Goal: Task Accomplishment & Management: Use online tool/utility

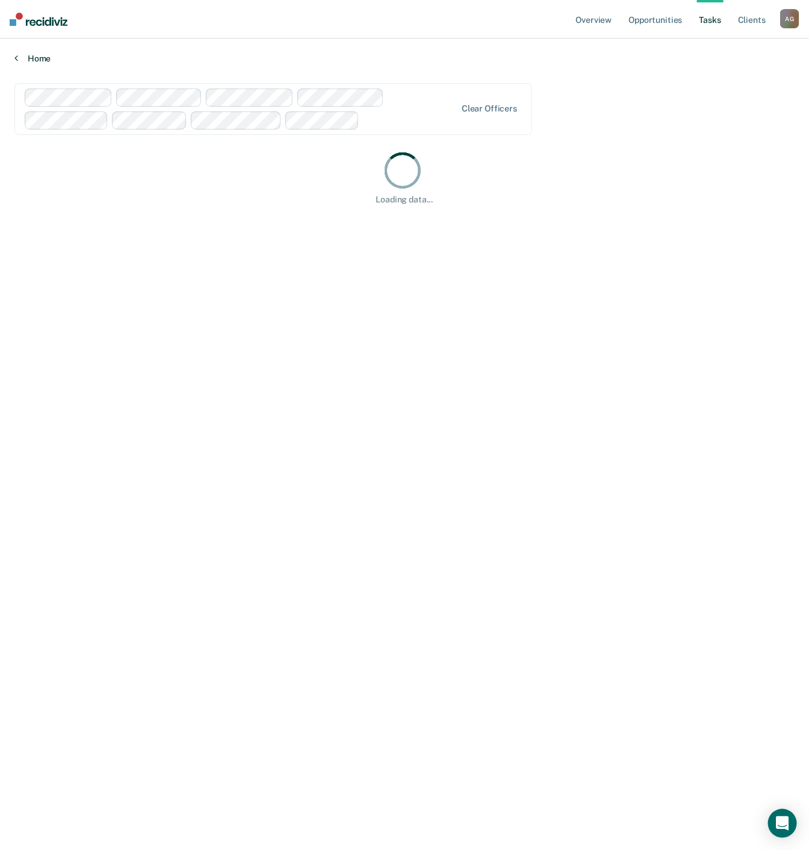
click at [47, 53] on link "Home" at bounding box center [404, 58] width 780 height 11
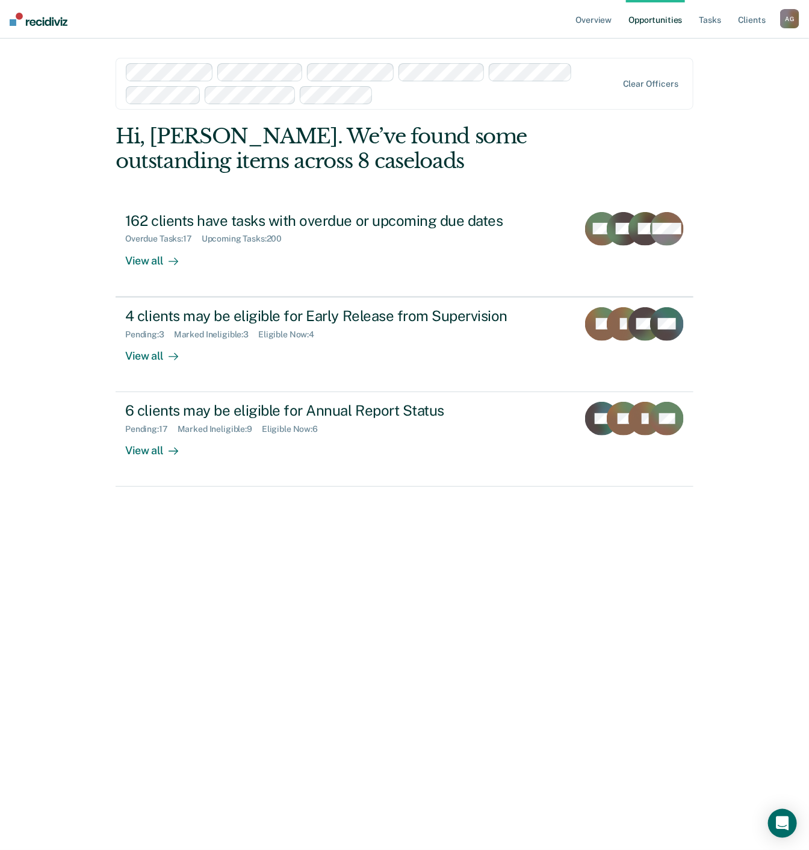
click at [81, 289] on div "Overview Opportunities Tasks Client s [PERSON_NAME] A G Profile How it works Lo…" at bounding box center [404, 425] width 809 height 850
drag, startPoint x: 74, startPoint y: 343, endPoint x: 72, endPoint y: 361, distance: 18.2
click at [72, 361] on div "Overview Opportunities Tasks Client s [PERSON_NAME] A G Profile How it works Lo…" at bounding box center [404, 425] width 809 height 850
click at [506, 36] on nav "Overview Opportunities Tasks Client s [PERSON_NAME] A G Profile How it works Lo…" at bounding box center [404, 19] width 809 height 39
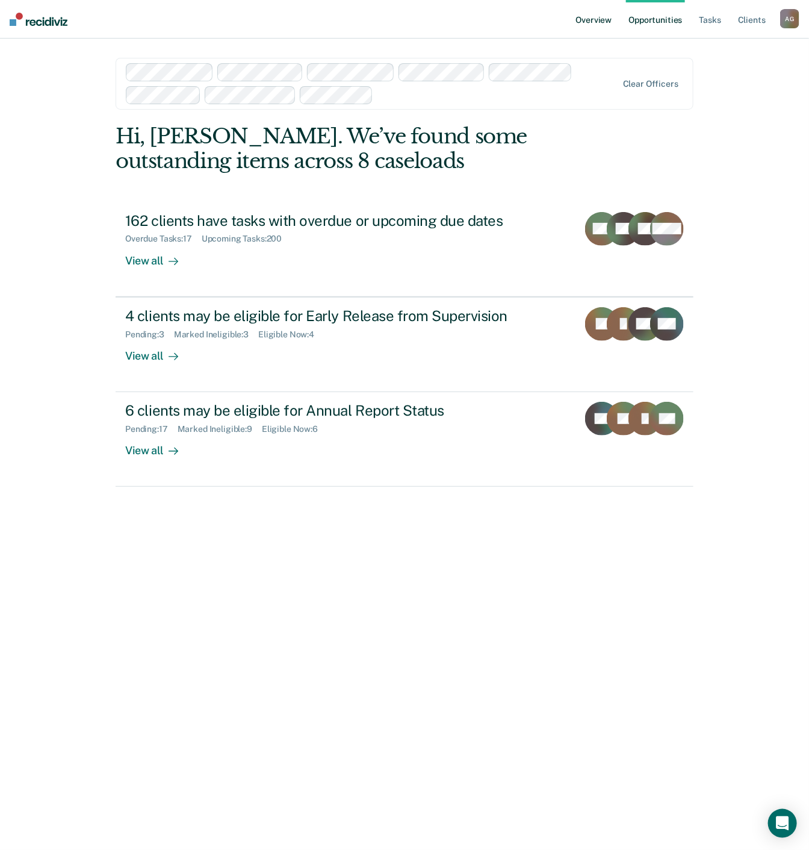
click at [594, 20] on link "Overview" at bounding box center [594, 19] width 41 height 39
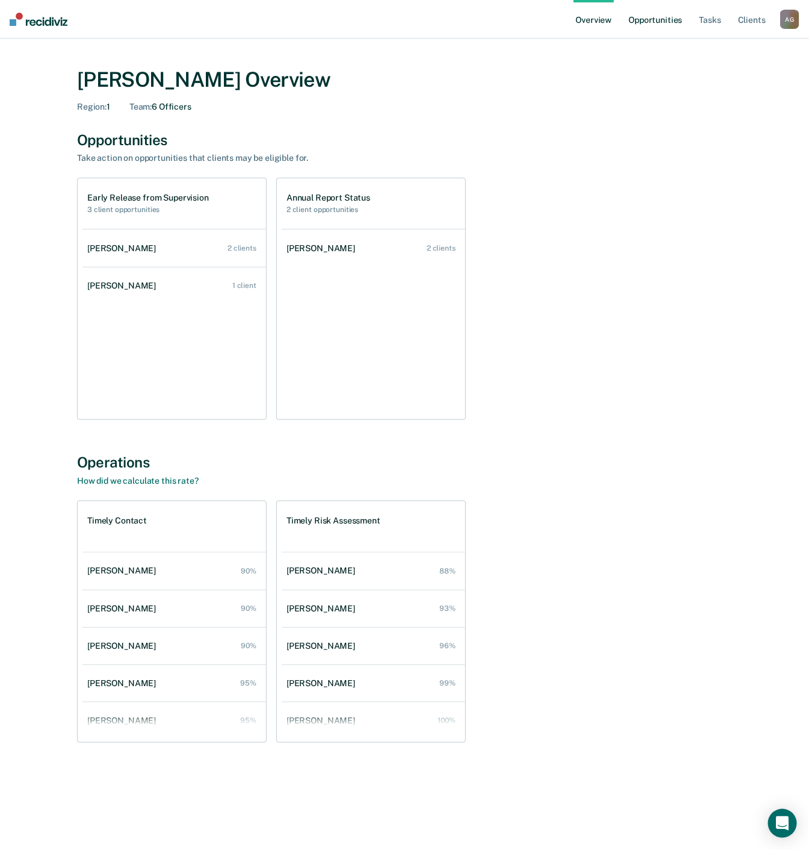
click at [661, 16] on link "Opportunities" at bounding box center [655, 19] width 58 height 39
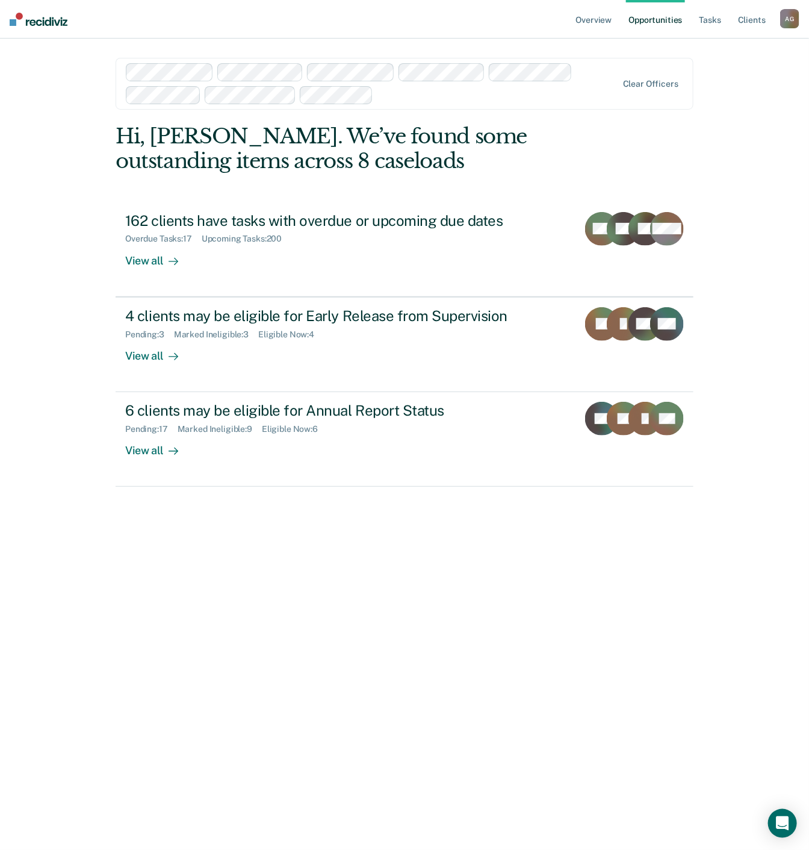
click at [80, 375] on div "Overview Opportunities Tasks Client s [PERSON_NAME] A G Profile How it works Lo…" at bounding box center [404, 425] width 809 height 850
click at [715, 22] on link "Tasks" at bounding box center [710, 19] width 26 height 39
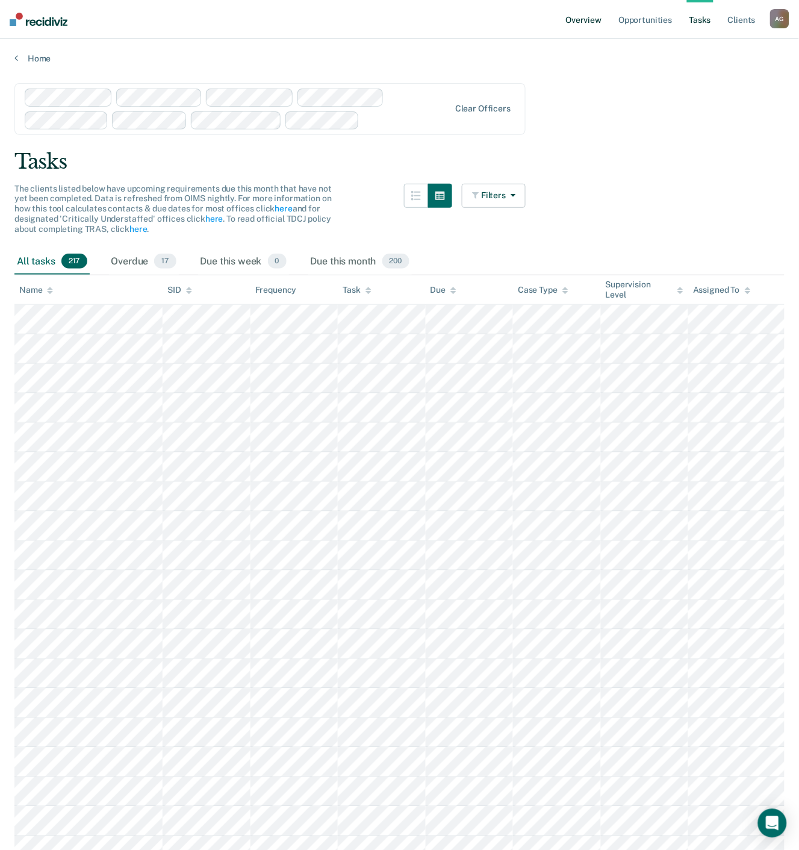
click at [587, 16] on link "Overview" at bounding box center [584, 19] width 41 height 39
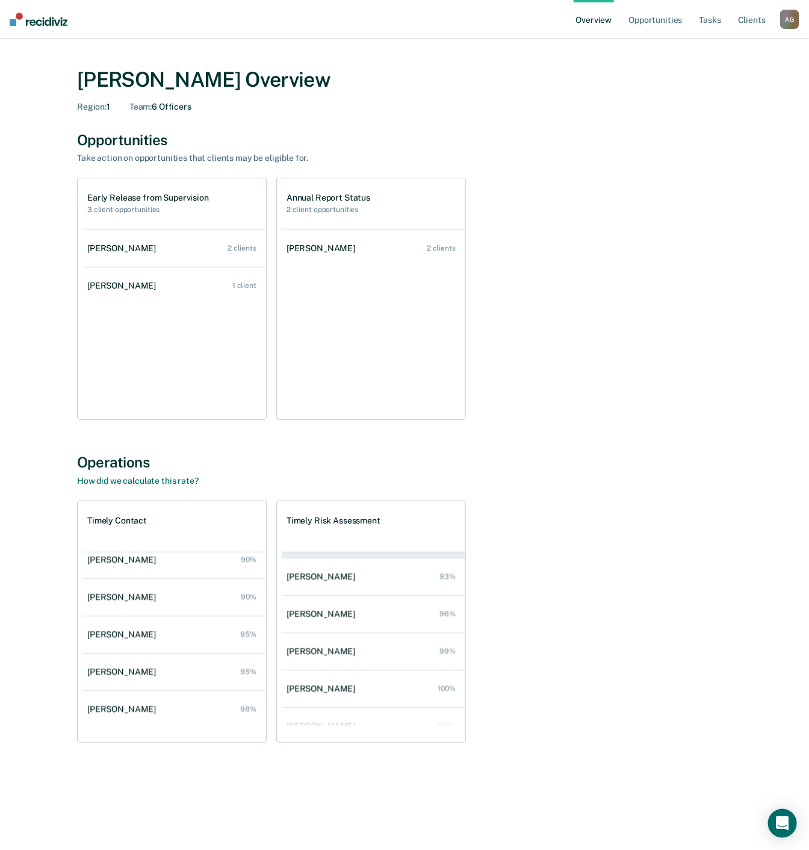
scroll to position [49, 0]
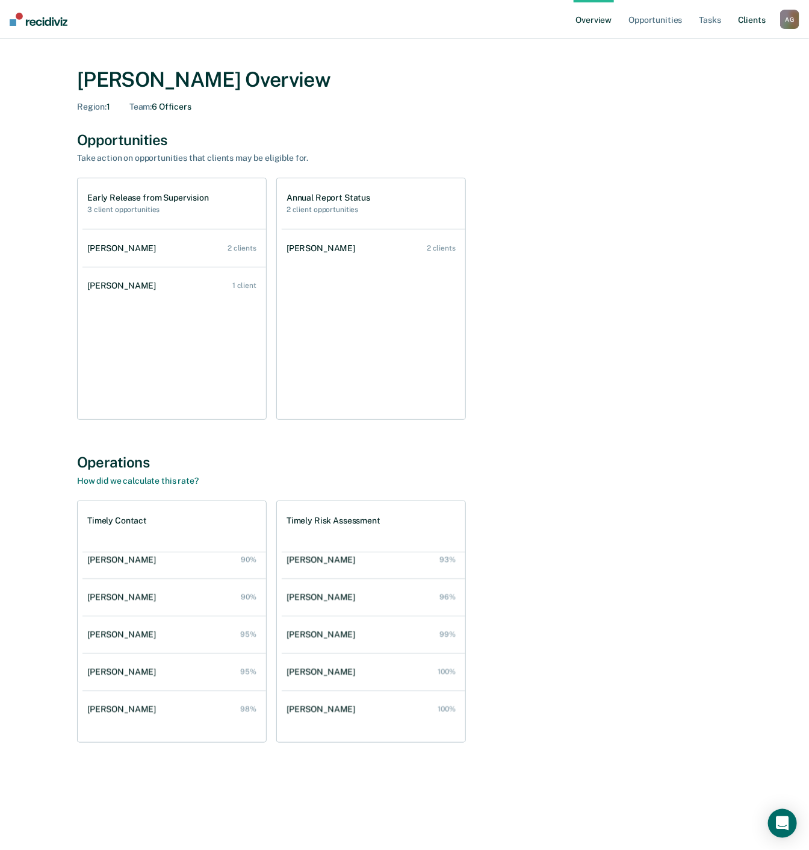
click at [761, 16] on link "Client s" at bounding box center [752, 19] width 33 height 39
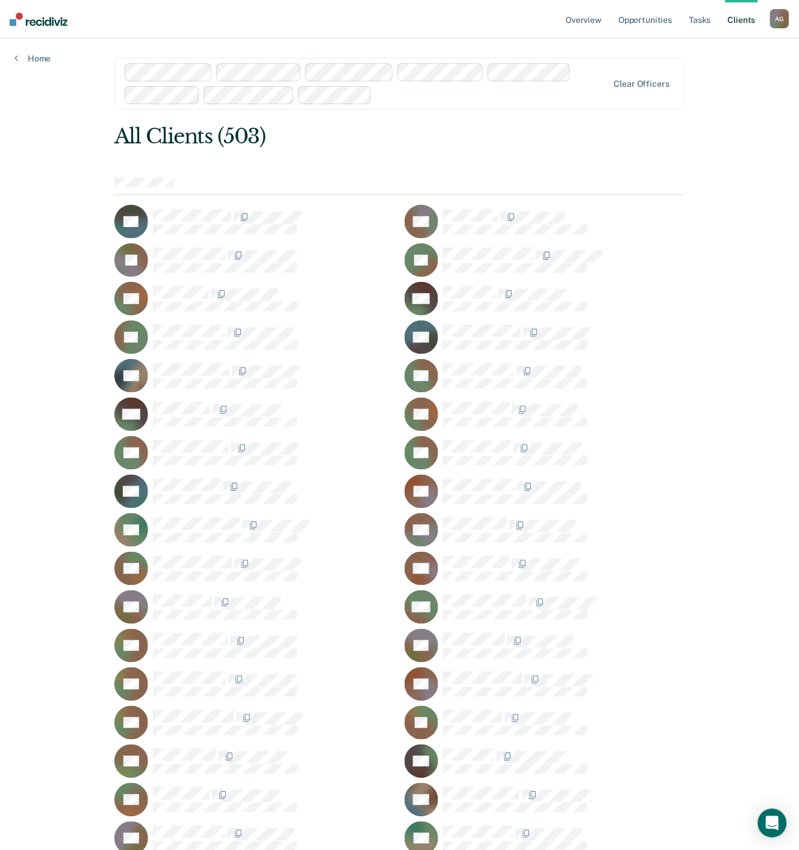
click at [795, 18] on nav "Overview Opportunities Tasks Client s [PERSON_NAME] A G Profile How it works Lo…" at bounding box center [399, 19] width 799 height 39
click at [780, 18] on div "A G" at bounding box center [779, 18] width 19 height 19
click at [587, 20] on link "Overview" at bounding box center [584, 19] width 41 height 39
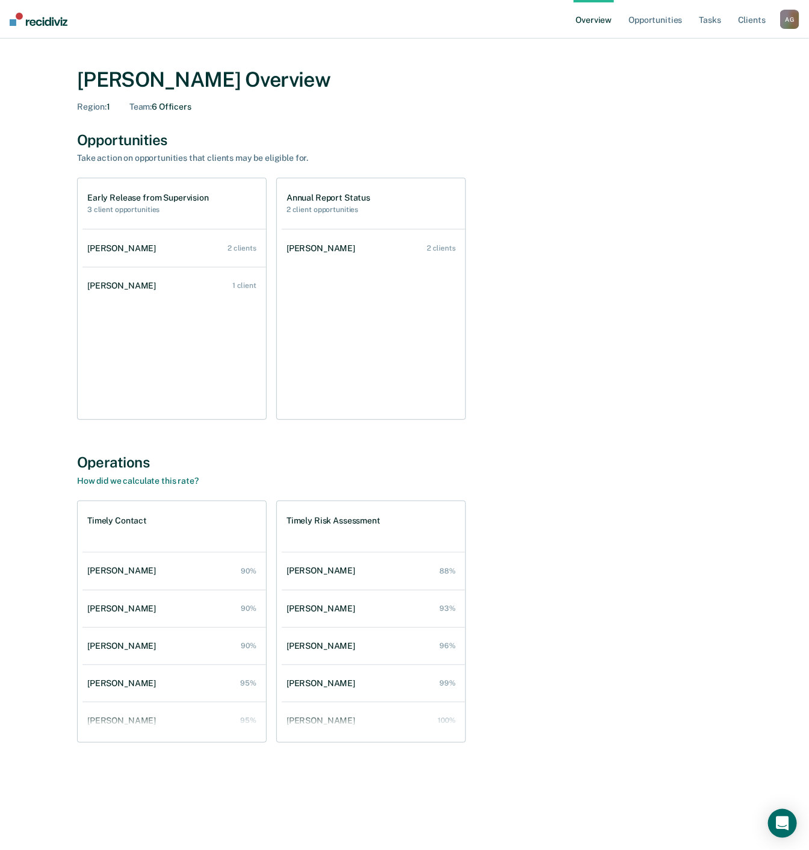
click at [588, 328] on div "Early Release from Supervision 3 client opportunities [PERSON_NAME] 2 clients […" at bounding box center [404, 299] width 655 height 242
click at [189, 331] on ul "[PERSON_NAME] 2 clients [PERSON_NAME] 1 client" at bounding box center [174, 324] width 184 height 190
click at [498, 417] on div "Early Release from Supervision 3 client opportunities [PERSON_NAME] 2 clients […" at bounding box center [404, 299] width 655 height 242
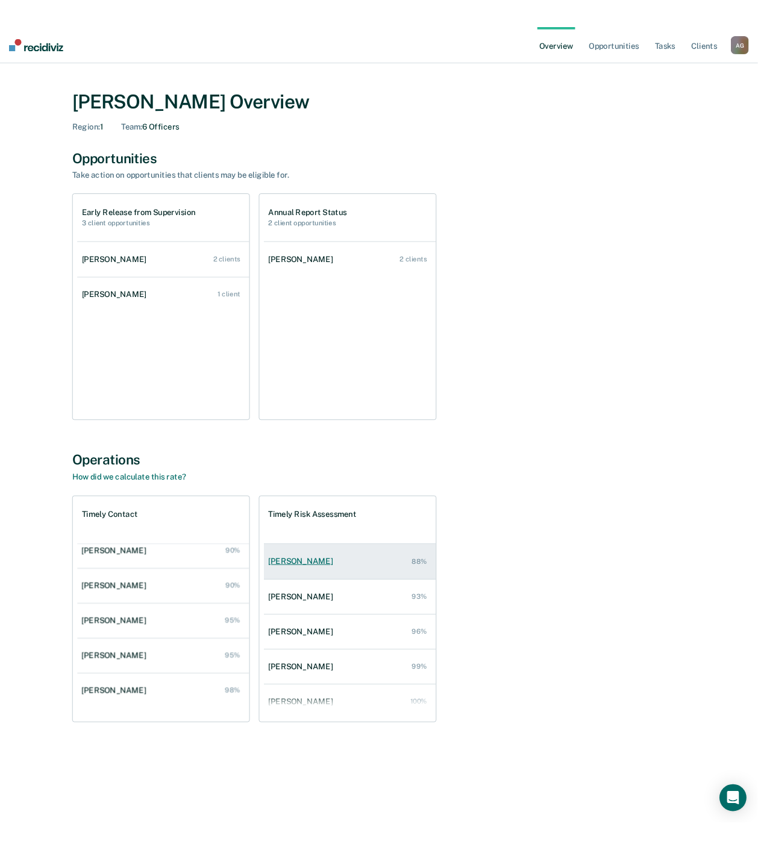
scroll to position [49, 0]
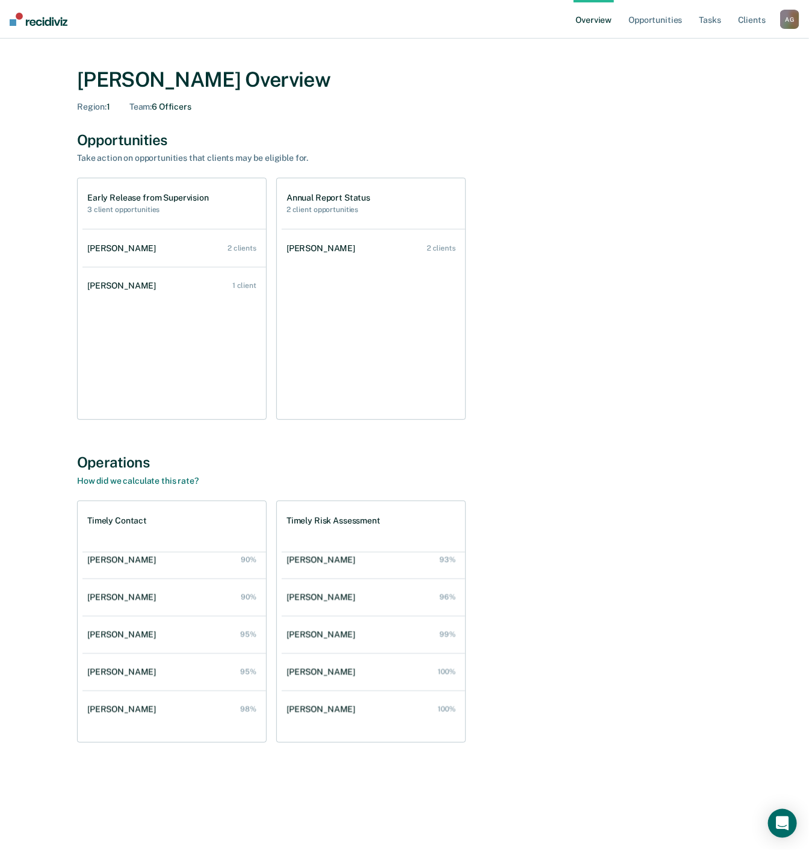
click at [620, 467] on div "Operations" at bounding box center [404, 461] width 655 height 17
click at [611, 241] on div "Early Release from Supervision 3 client opportunities [PERSON_NAME] 2 clients […" at bounding box center [404, 299] width 655 height 242
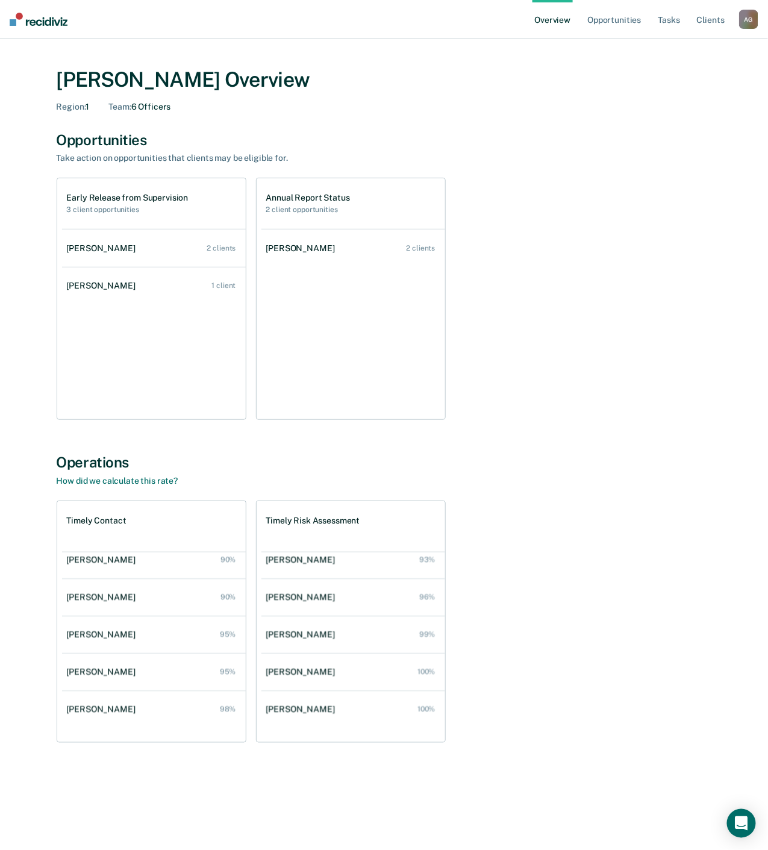
click at [70, 107] on span "Region :" at bounding box center [72, 107] width 30 height 10
click at [167, 87] on div "[PERSON_NAME] Overview" at bounding box center [384, 79] width 655 height 25
drag, startPoint x: 462, startPoint y: 161, endPoint x: 476, endPoint y: 175, distance: 18.7
click at [464, 163] on div "Opportunities Take action on opportunities that clients may be eligible for. Ea…" at bounding box center [384, 275] width 655 height 289
click at [558, 23] on link "Overview" at bounding box center [552, 19] width 41 height 39
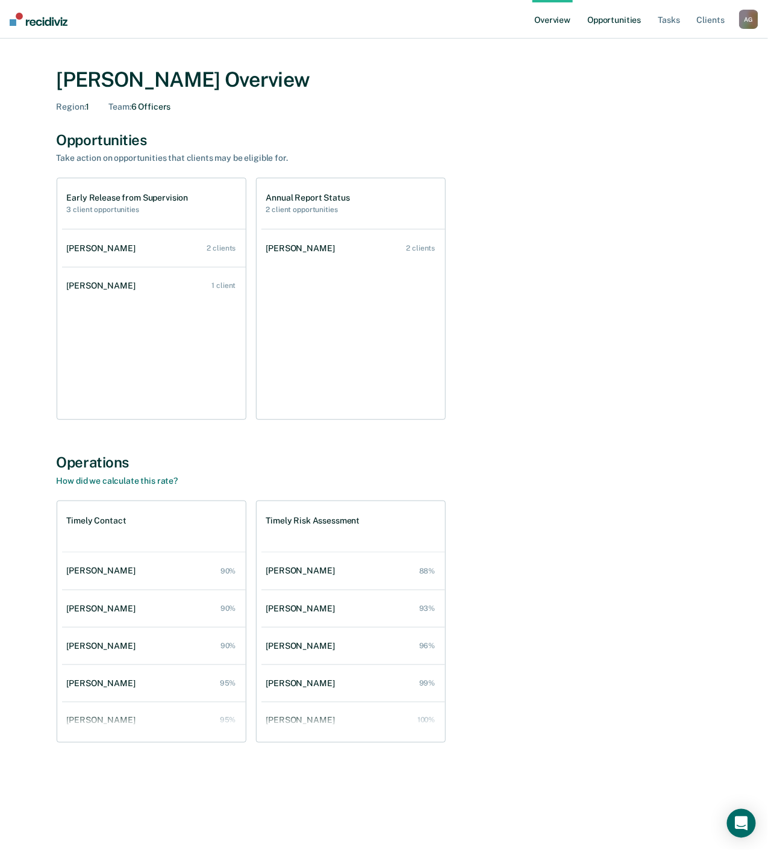
click at [612, 21] on link "Opportunities" at bounding box center [614, 19] width 58 height 39
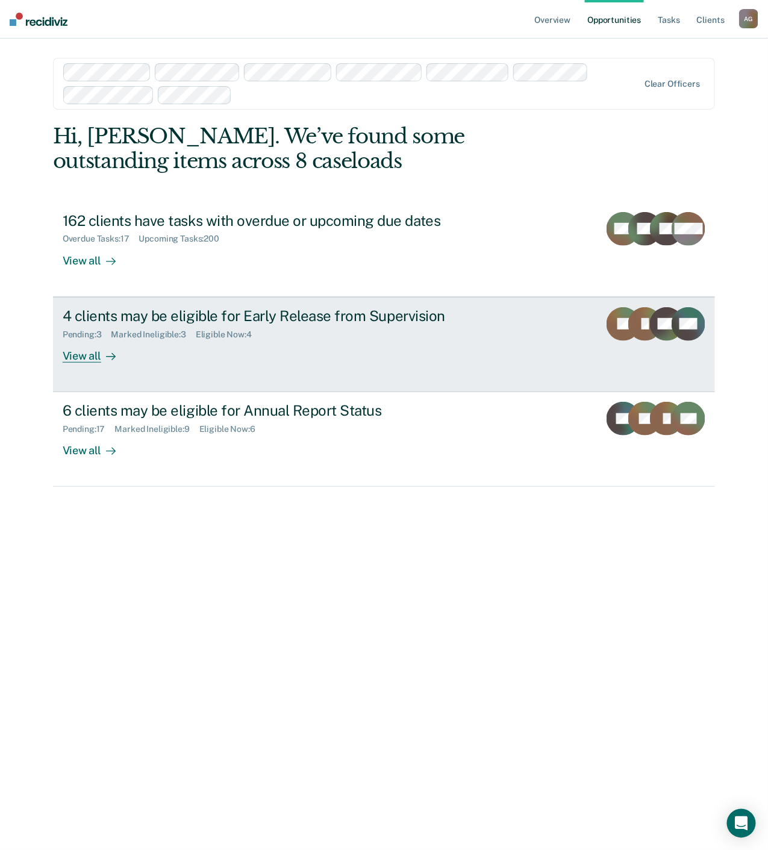
click at [96, 355] on div "View all" at bounding box center [96, 350] width 67 height 23
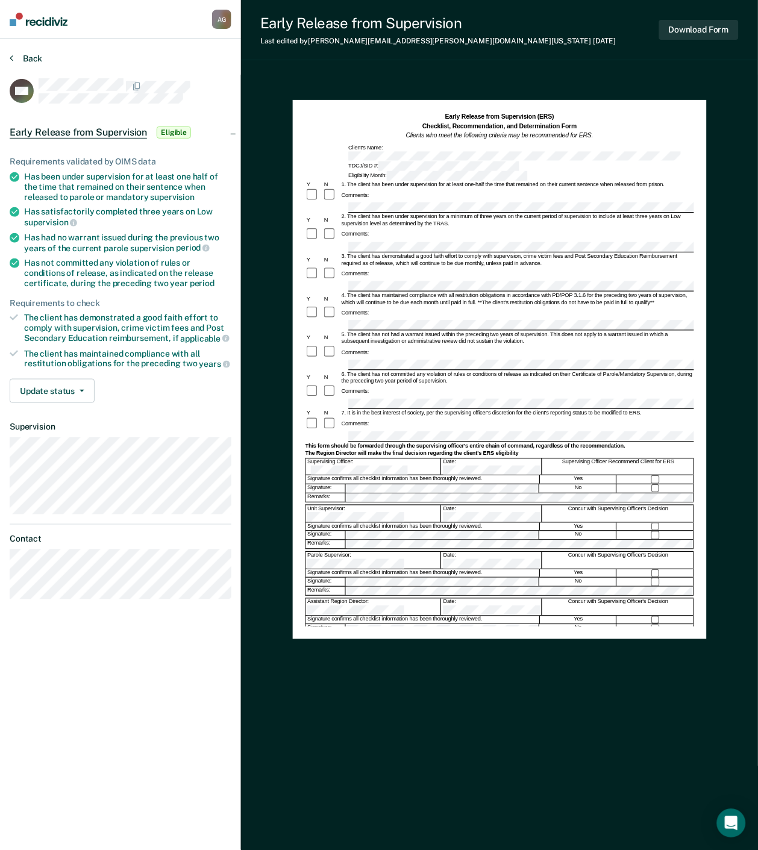
click at [20, 54] on button "Back" at bounding box center [26, 58] width 33 height 11
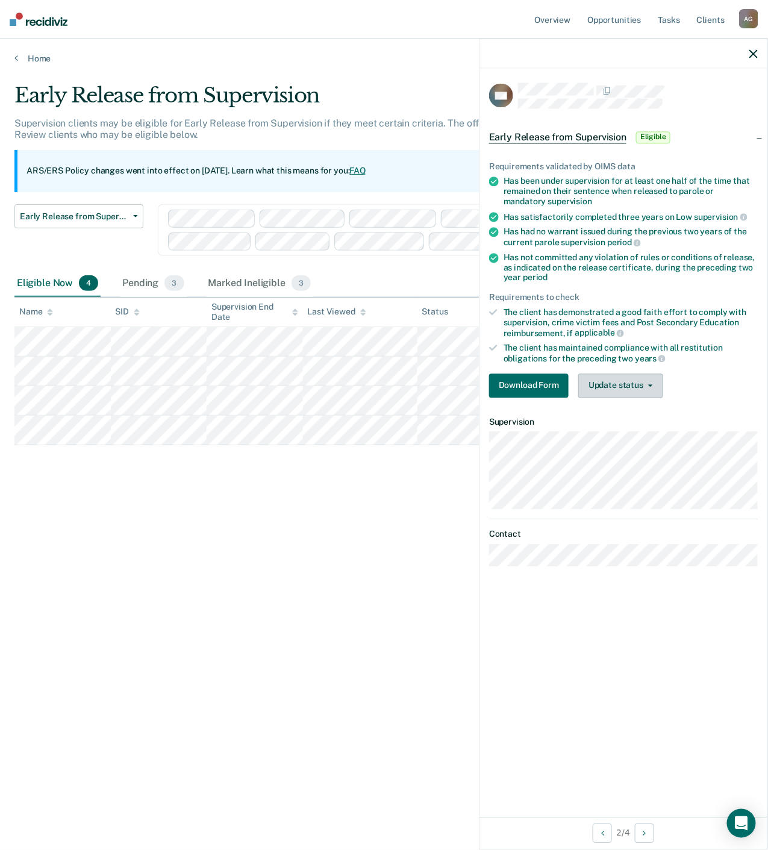
click at [638, 380] on button "Update status" at bounding box center [620, 385] width 85 height 24
click at [426, 599] on div "Early Release from Supervision Supervision clients may be eligible for Early Re…" at bounding box center [383, 421] width 739 height 676
click at [61, 254] on div "Early Release from Supervision Early Release from Supervision Annual Report Sta…" at bounding box center [78, 237] width 129 height 66
click at [56, 288] on div "Eligible Now 4" at bounding box center [57, 283] width 86 height 26
click at [217, 292] on div "Marked Ineligible 3" at bounding box center [260, 283] width 108 height 26
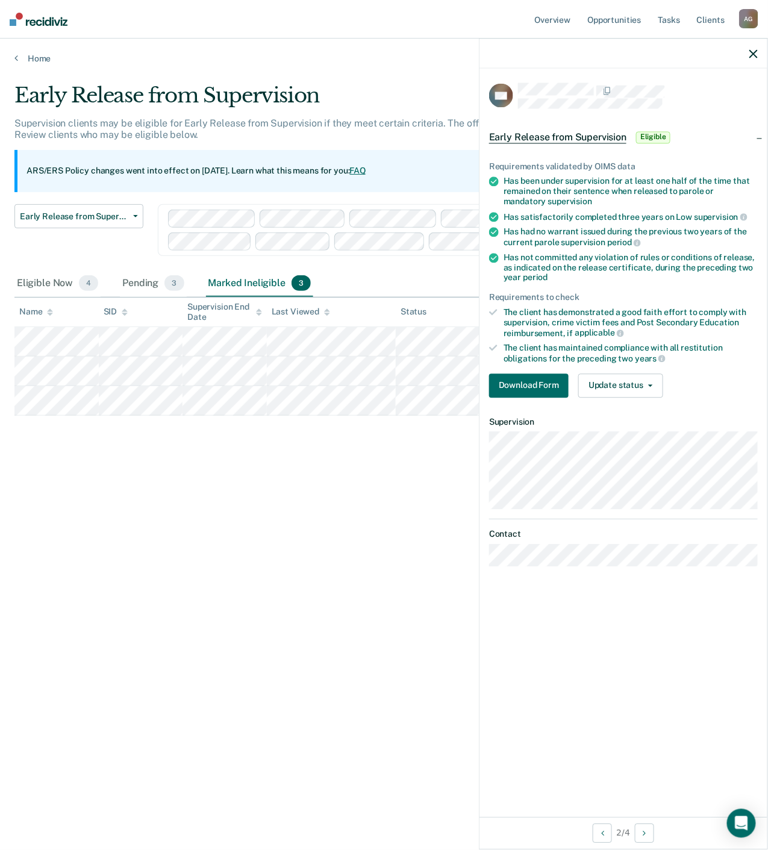
click at [748, 49] on div at bounding box center [623, 54] width 288 height 30
click at [33, 59] on link "Home" at bounding box center [383, 58] width 739 height 11
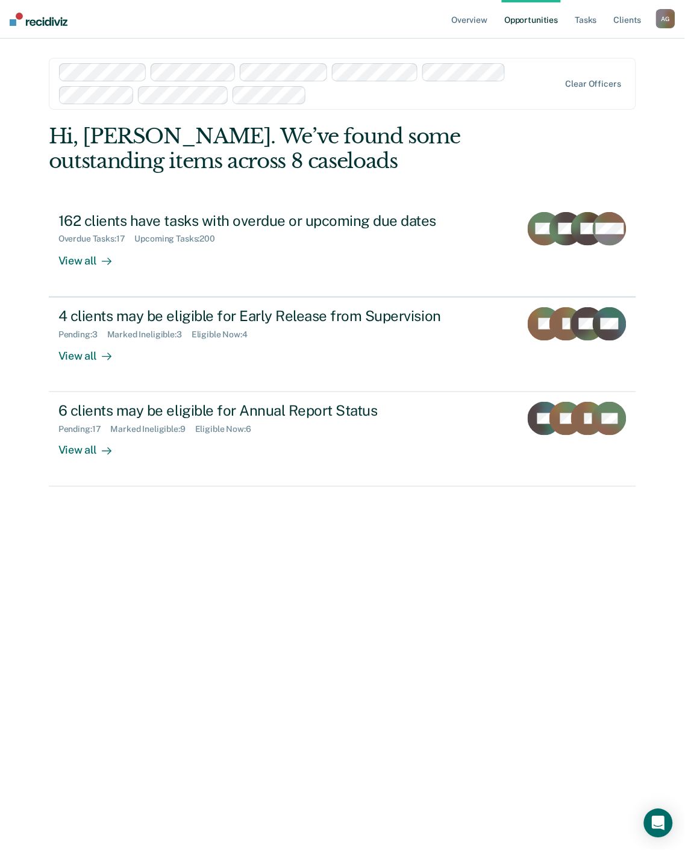
click at [476, 689] on div "Hi, [PERSON_NAME]. We’ve found some outstanding items across 8 caseloads 162 cl…" at bounding box center [342, 481] width 587 height 715
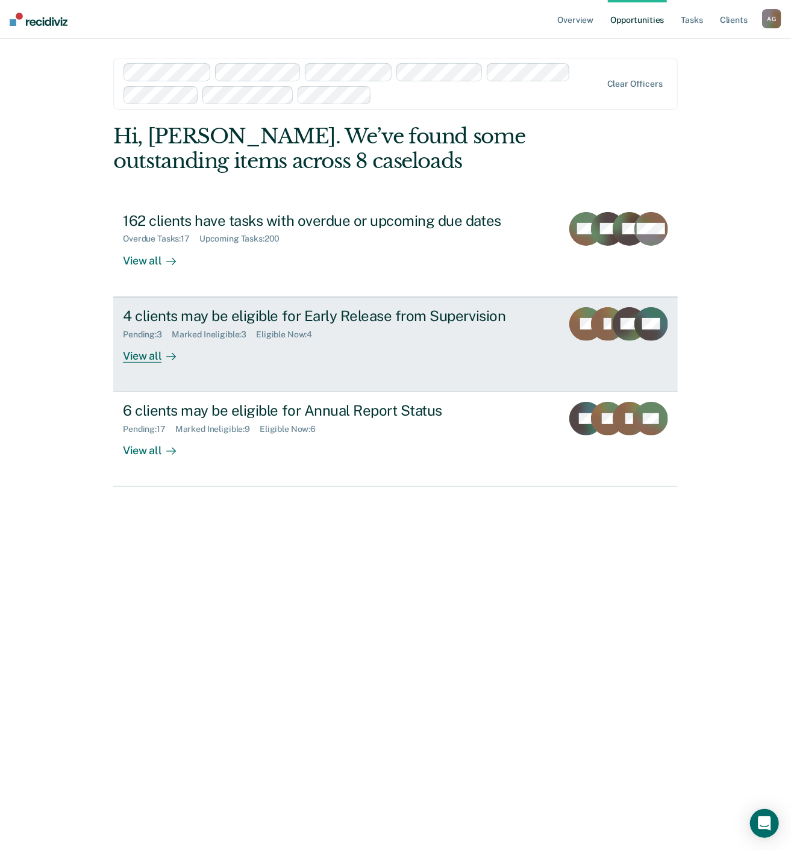
click at [158, 358] on div "View all" at bounding box center [156, 350] width 67 height 23
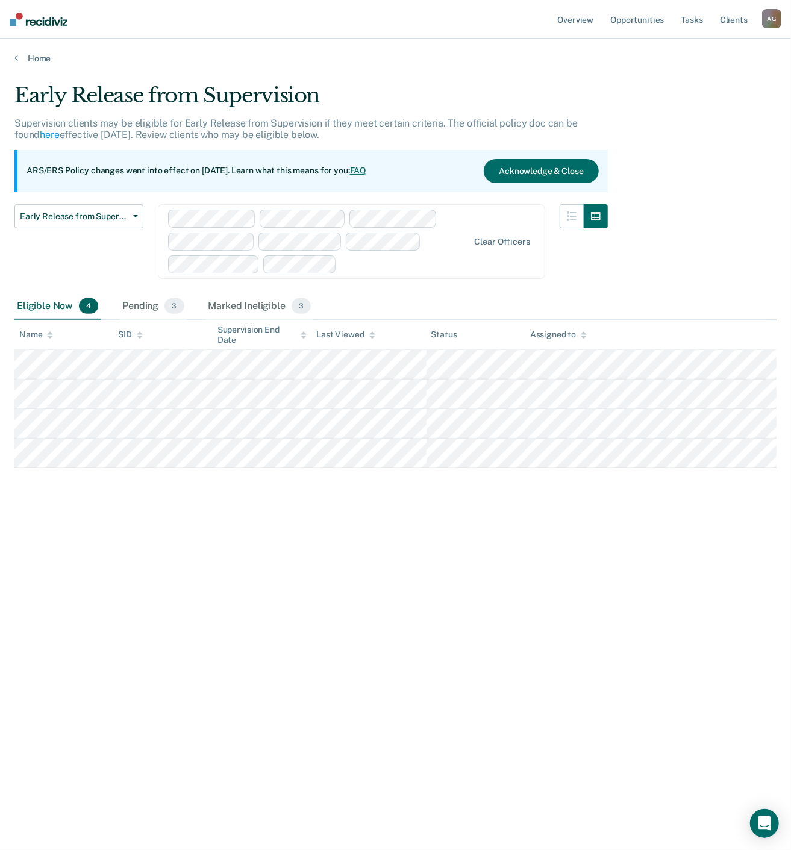
click at [708, 287] on div "Early Release from Supervision Supervision clients may be eligible for Early Re…" at bounding box center [395, 421] width 762 height 676
click at [521, 181] on button "Acknowledge & Close" at bounding box center [541, 171] width 114 height 24
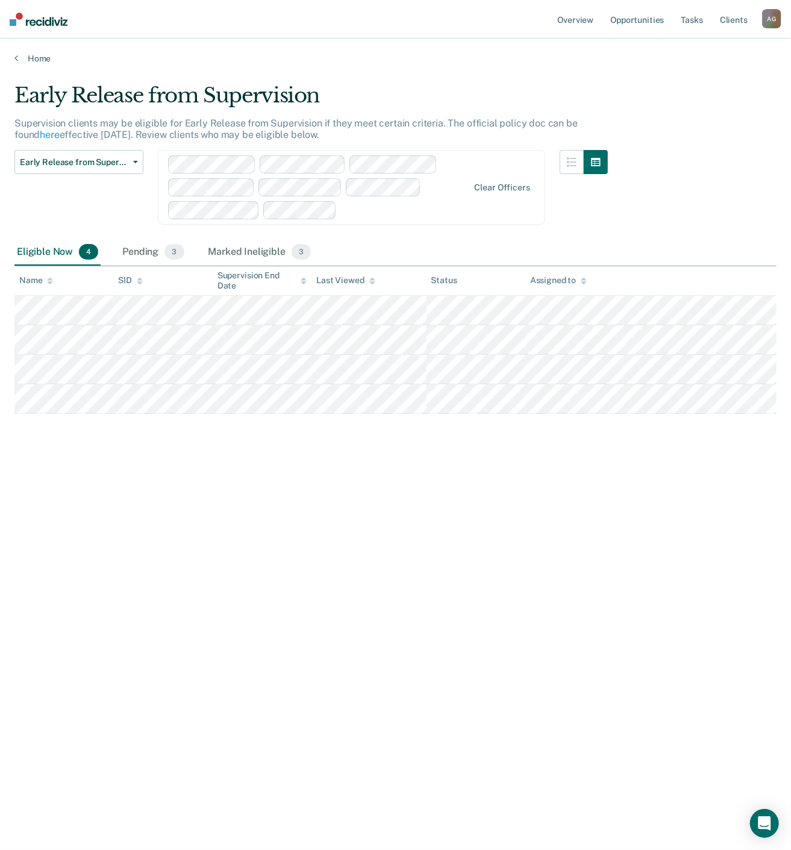
click at [556, 241] on div "Eligible Now 4 Pending 3 Marked Ineligible 3" at bounding box center [395, 252] width 762 height 27
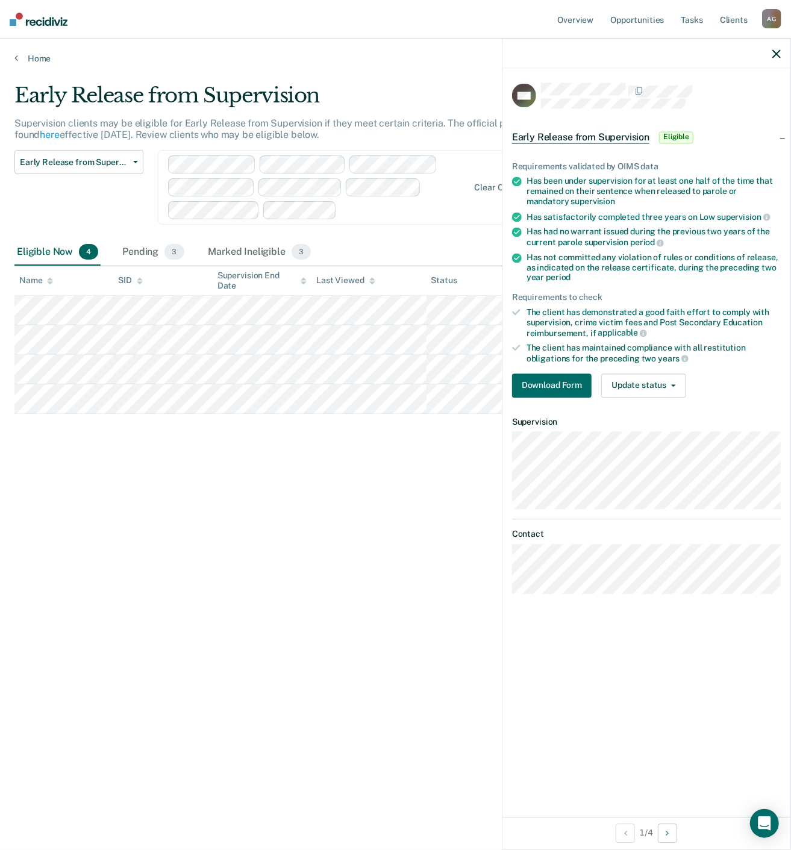
click at [105, 432] on div "Early Release from Supervision Supervision clients may be eligible for Early Re…" at bounding box center [395, 421] width 762 height 676
click at [155, 255] on div "Pending 3" at bounding box center [153, 252] width 66 height 26
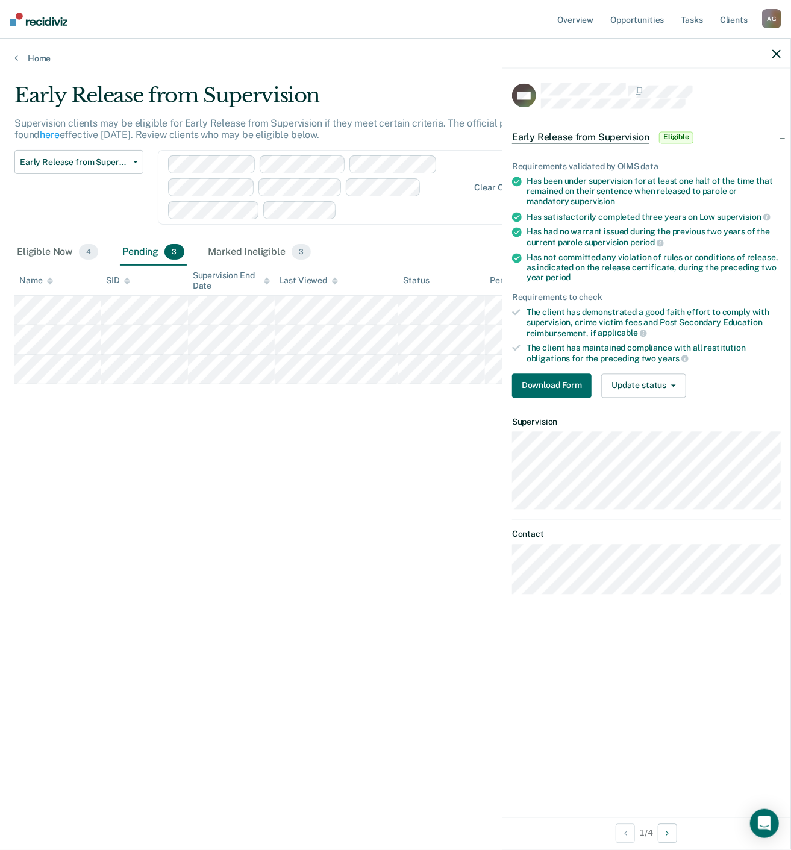
click at [773, 58] on div at bounding box center [646, 54] width 288 height 30
click at [774, 52] on icon "button" at bounding box center [776, 53] width 8 height 8
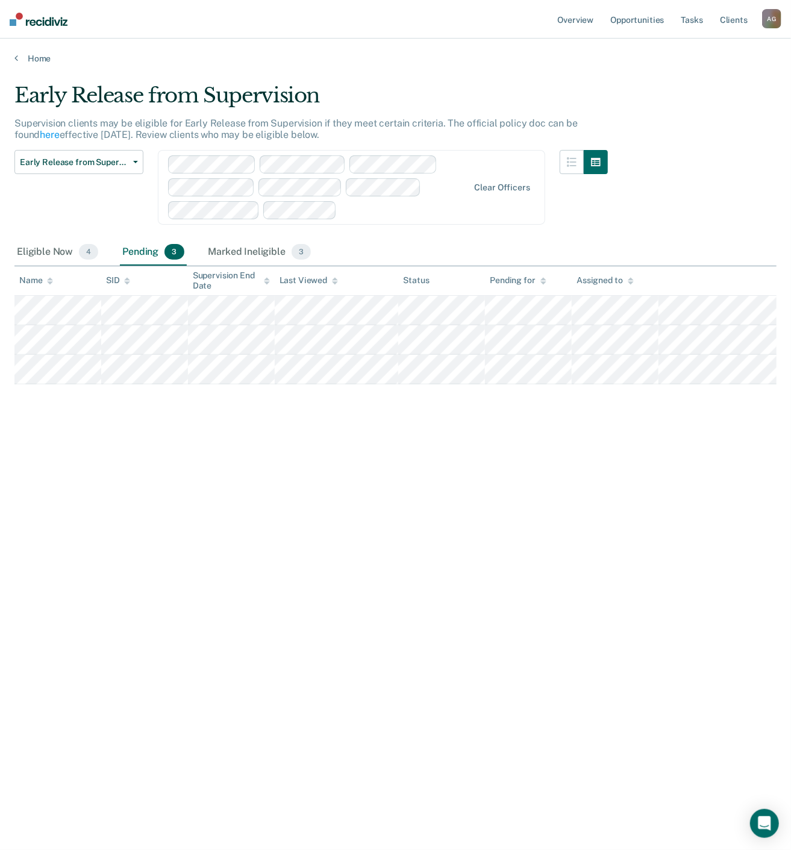
click at [278, 393] on div "Early Release from Supervision Supervision clients may be eligible for Early Re…" at bounding box center [395, 421] width 762 height 676
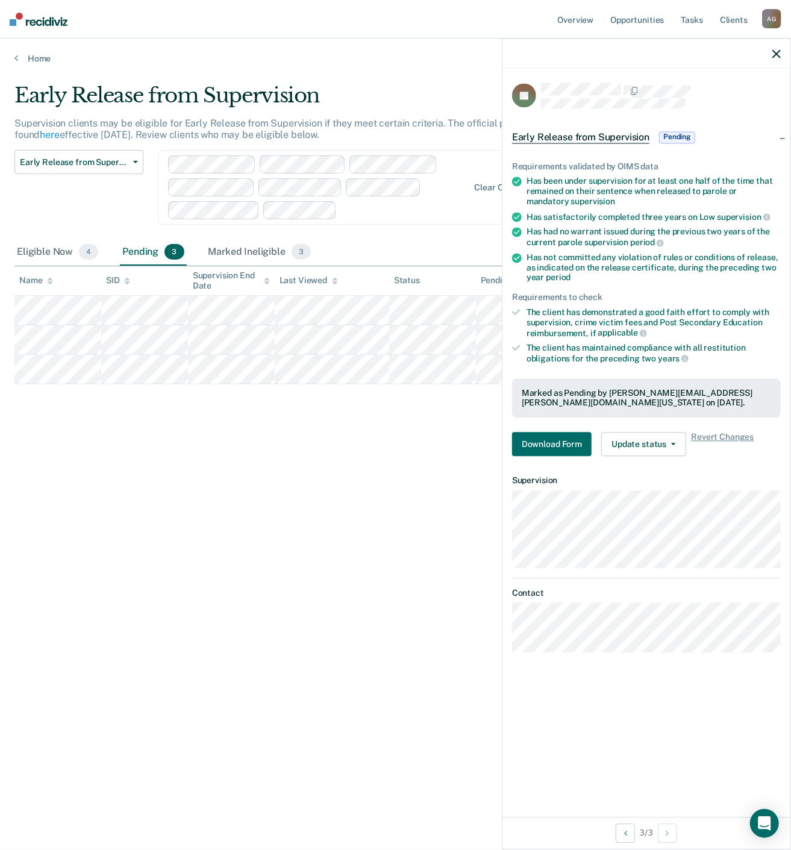
click at [305, 580] on div "Early Release from Supervision Supervision clients may be eligible for Early Re…" at bounding box center [395, 421] width 762 height 676
click at [415, 581] on div "Early Release from Supervision Supervision clients may be eligible for Early Re…" at bounding box center [395, 421] width 762 height 676
click at [418, 520] on div "Early Release from Supervision Supervision clients may be eligible for Early Re…" at bounding box center [395, 421] width 762 height 676
click at [208, 535] on div "Early Release from Supervision Supervision clients may be eligible for Early Re…" at bounding box center [395, 421] width 762 height 676
click at [204, 532] on div "Early Release from Supervision Supervision clients may be eligible for Early Re…" at bounding box center [395, 421] width 762 height 676
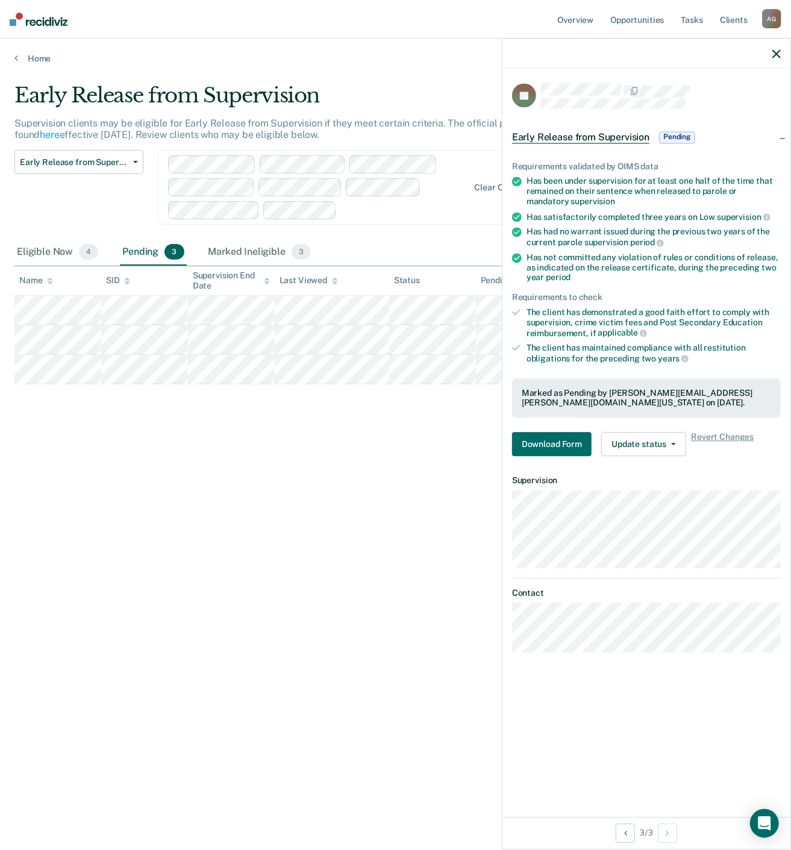
click at [775, 57] on icon "button" at bounding box center [776, 53] width 8 height 8
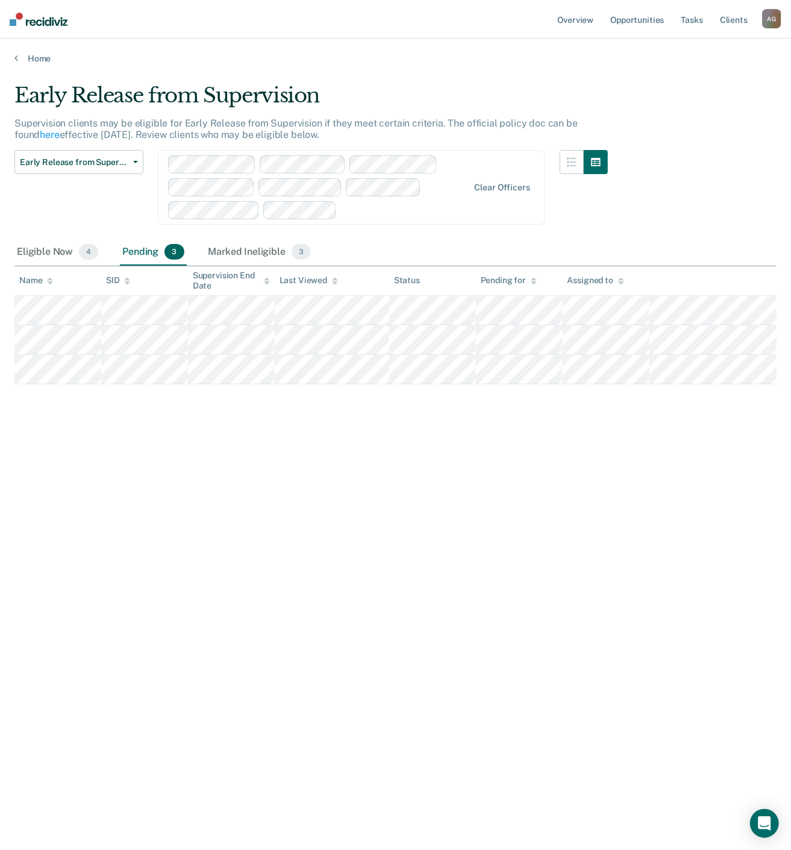
click at [412, 587] on div "Early Release from Supervision Supervision clients may be eligible for Early Re…" at bounding box center [395, 421] width 762 height 676
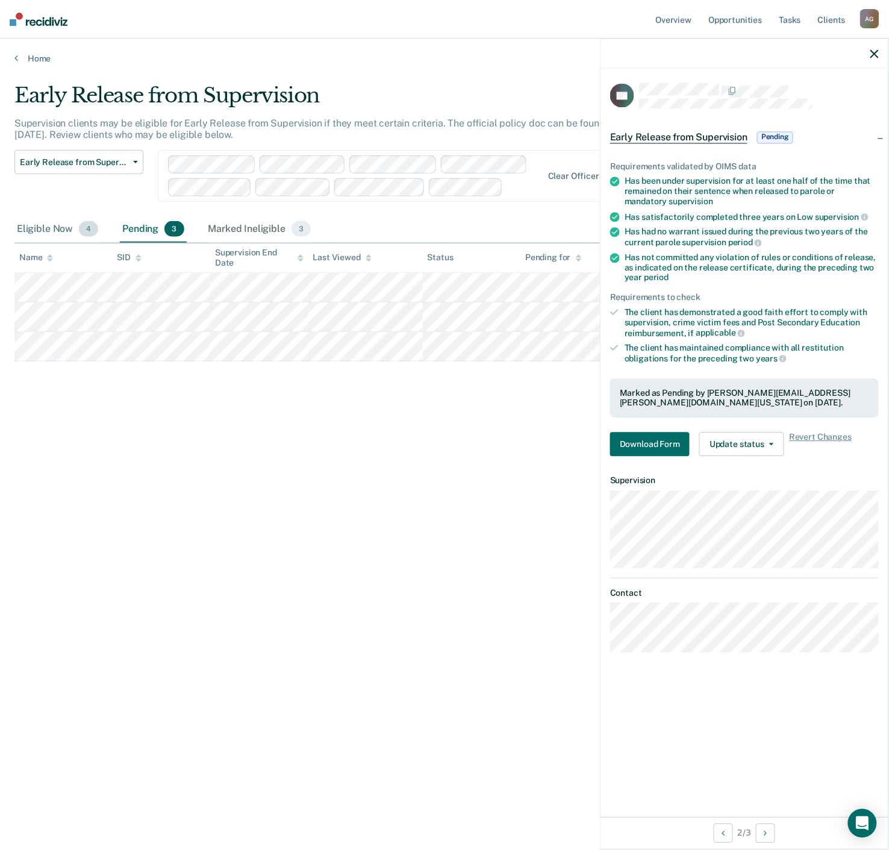
click at [63, 222] on div "Eligible Now 4" at bounding box center [57, 229] width 86 height 26
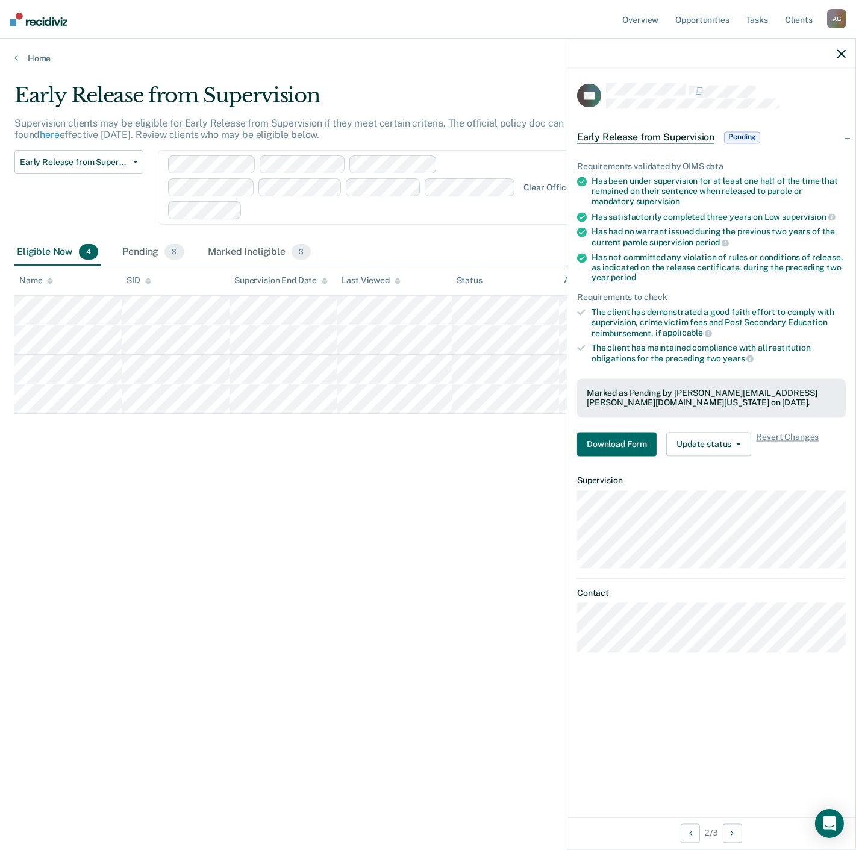
click at [50, 503] on div "Early Release from Supervision Supervision clients may be eligible for Early Re…" at bounding box center [427, 421] width 827 height 676
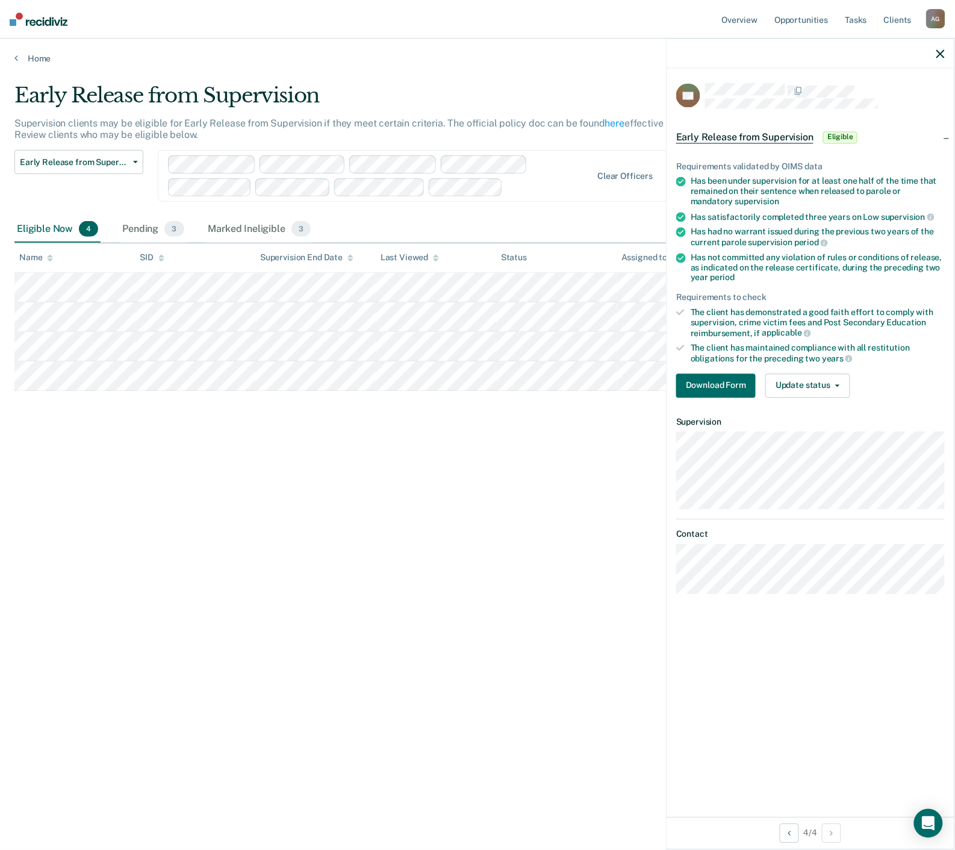
click at [48, 232] on div "Eligible Now 4" at bounding box center [57, 229] width 86 height 26
click at [152, 230] on div "Pending 3" at bounding box center [153, 229] width 66 height 26
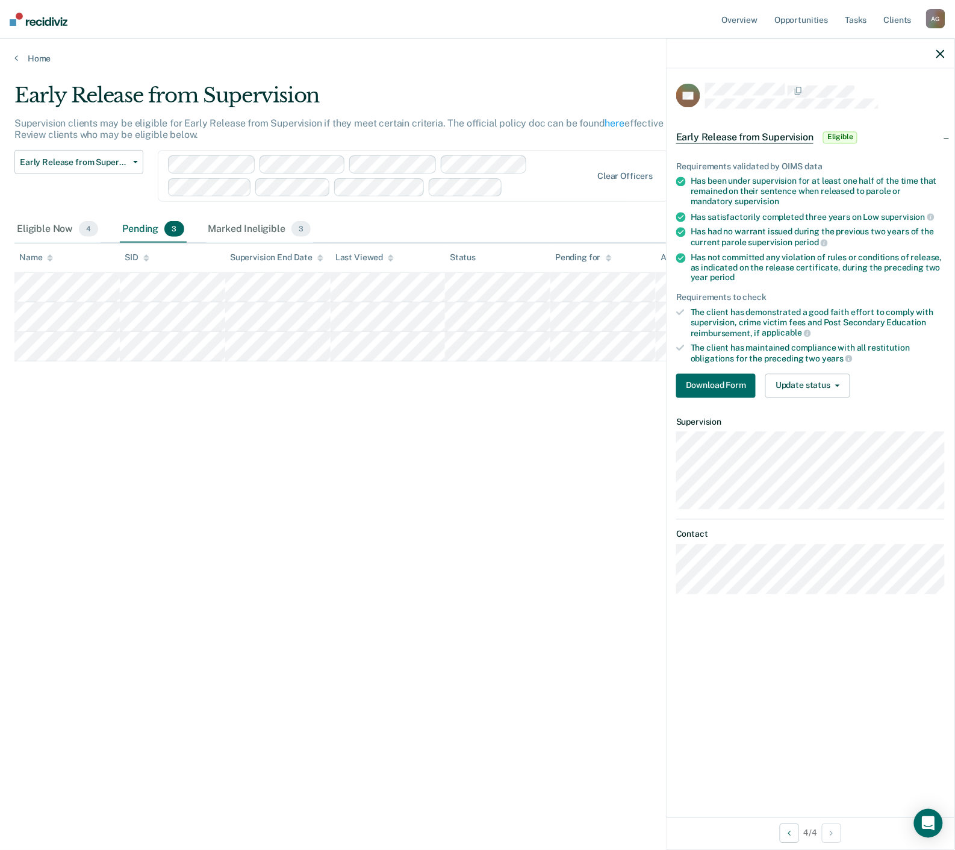
click at [307, 428] on div "Early Release from Supervision Supervision clients may be eligible for Early Re…" at bounding box center [477, 421] width 926 height 676
click at [809, 388] on button "Update status" at bounding box center [807, 385] width 85 height 24
click at [279, 514] on div "Early Release from Supervision Supervision clients may be eligible for Early Re…" at bounding box center [477, 421] width 926 height 676
click at [809, 384] on button "Update status" at bounding box center [807, 385] width 85 height 24
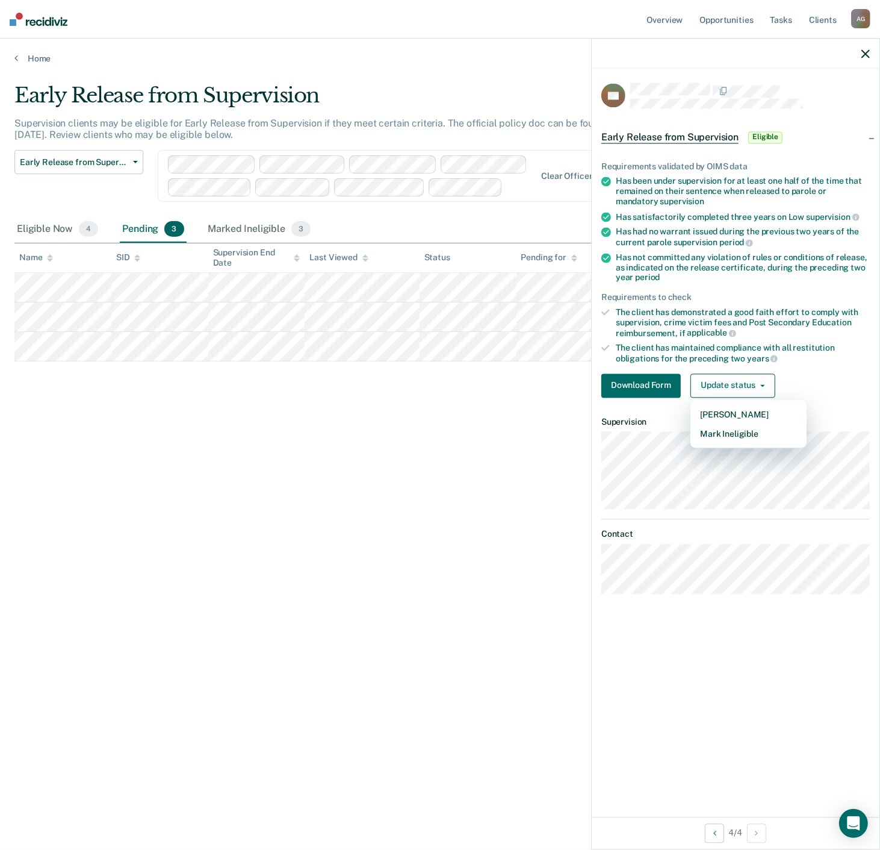
click at [258, 538] on div "Early Release from Supervision Supervision clients may be eligible for Early Re…" at bounding box center [439, 421] width 851 height 676
click at [33, 624] on div "Early Release from Supervision Supervision clients may be eligible for Early Re…" at bounding box center [439, 421] width 851 height 676
click at [273, 228] on div "Marked Ineligible 3" at bounding box center [260, 229] width 108 height 26
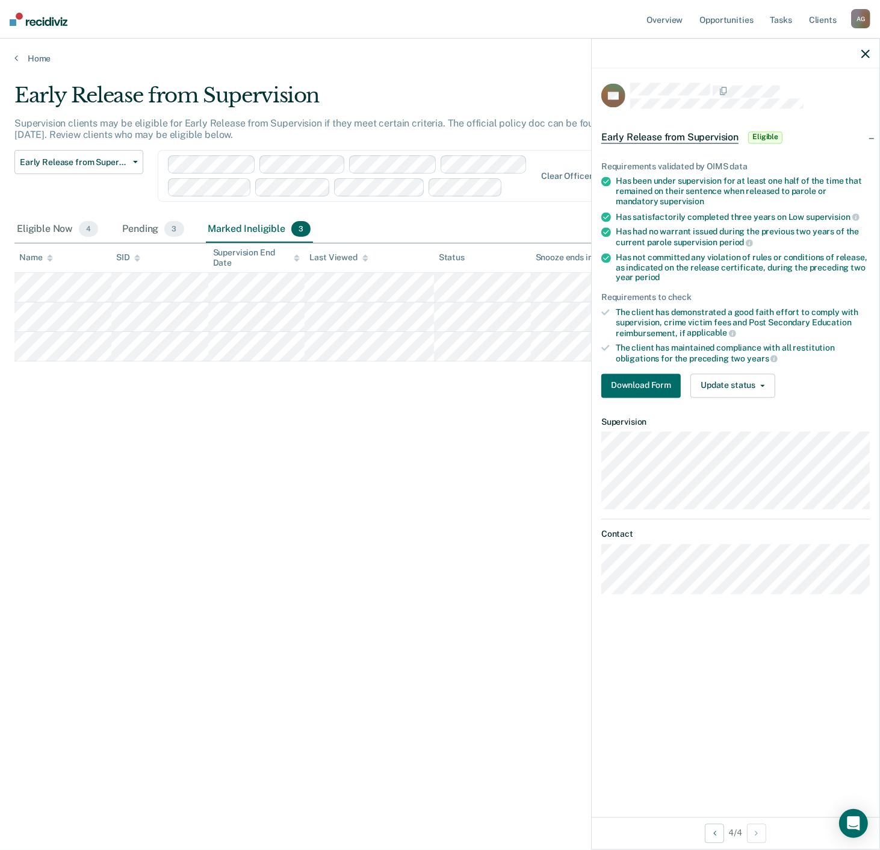
click at [197, 462] on div "Early Release from Supervision Supervision clients may be eligible for Early Re…" at bounding box center [439, 421] width 851 height 676
click at [194, 465] on div "Early Release from Supervision Supervision clients may be eligible for Early Re…" at bounding box center [439, 421] width 851 height 676
click at [66, 498] on div "Early Release from Supervision Supervision clients may be eligible for Early Re…" at bounding box center [439, 421] width 851 height 676
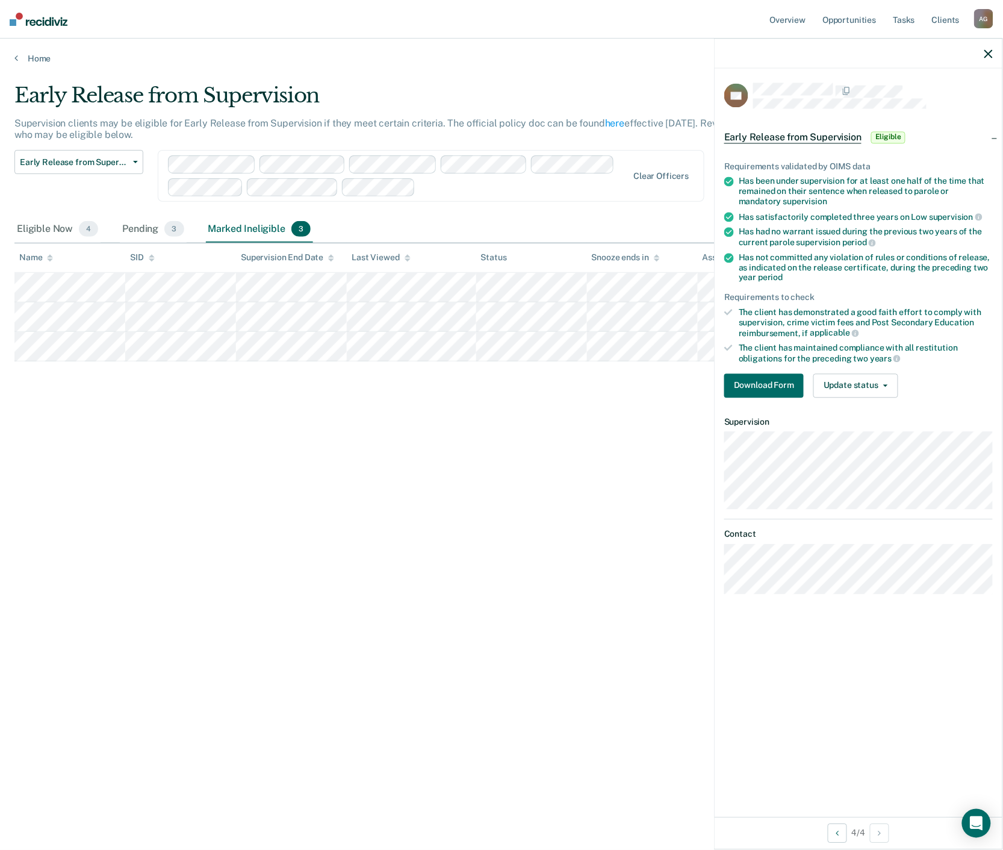
click at [483, 479] on div "Early Release from Supervision Supervision clients may be eligible for Early Re…" at bounding box center [501, 421] width 974 height 676
click at [809, 54] on icon "button" at bounding box center [989, 53] width 8 height 8
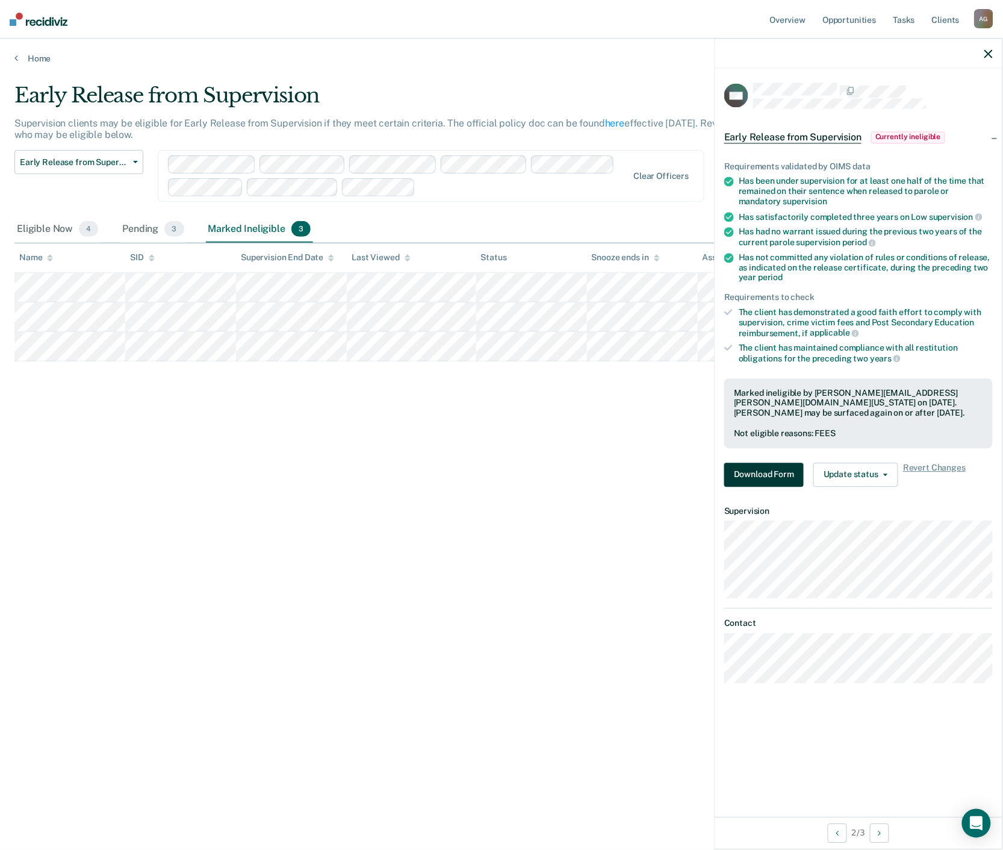
click at [776, 465] on button "Download Form" at bounding box center [763, 474] width 79 height 24
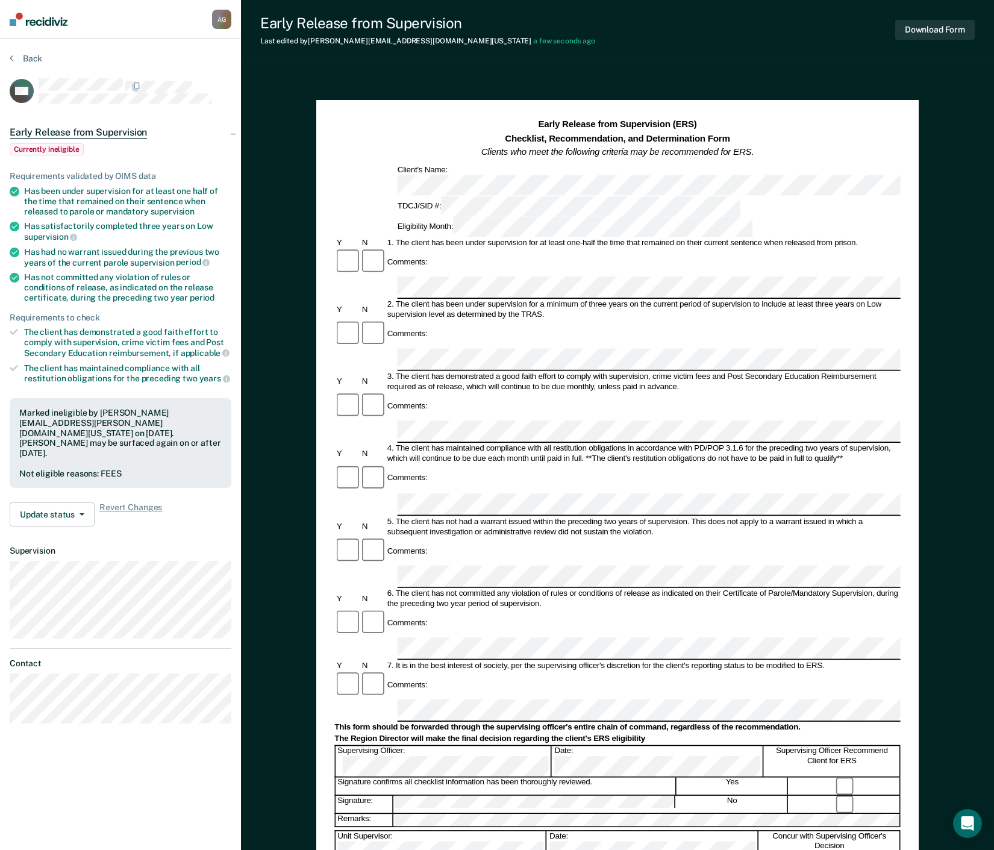
click at [342, 588] on div "Y N 6. The client has not committed any violation of rules or conditions of rel…" at bounding box center [616, 598] width 565 height 20
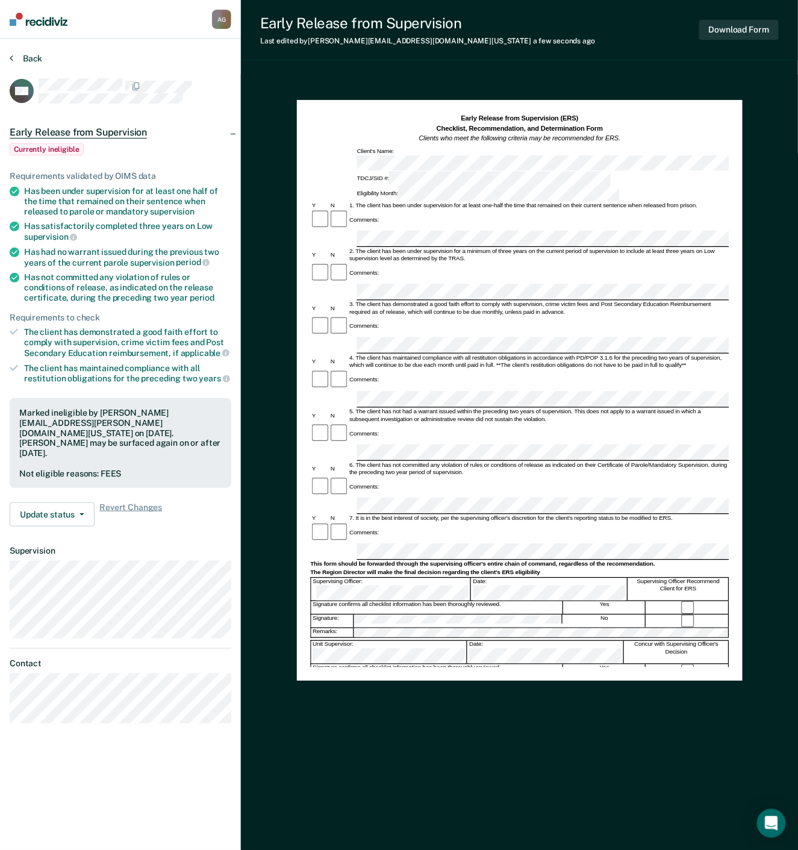
click at [16, 60] on button "Back" at bounding box center [26, 58] width 33 height 11
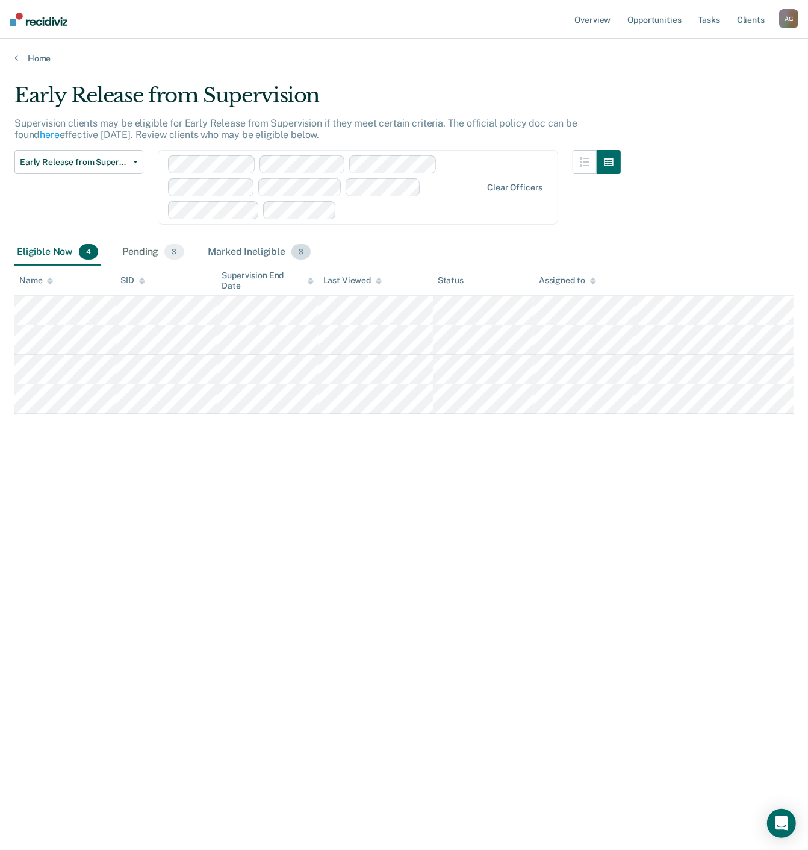
click at [240, 249] on div "Marked Ineligible 3" at bounding box center [260, 252] width 108 height 26
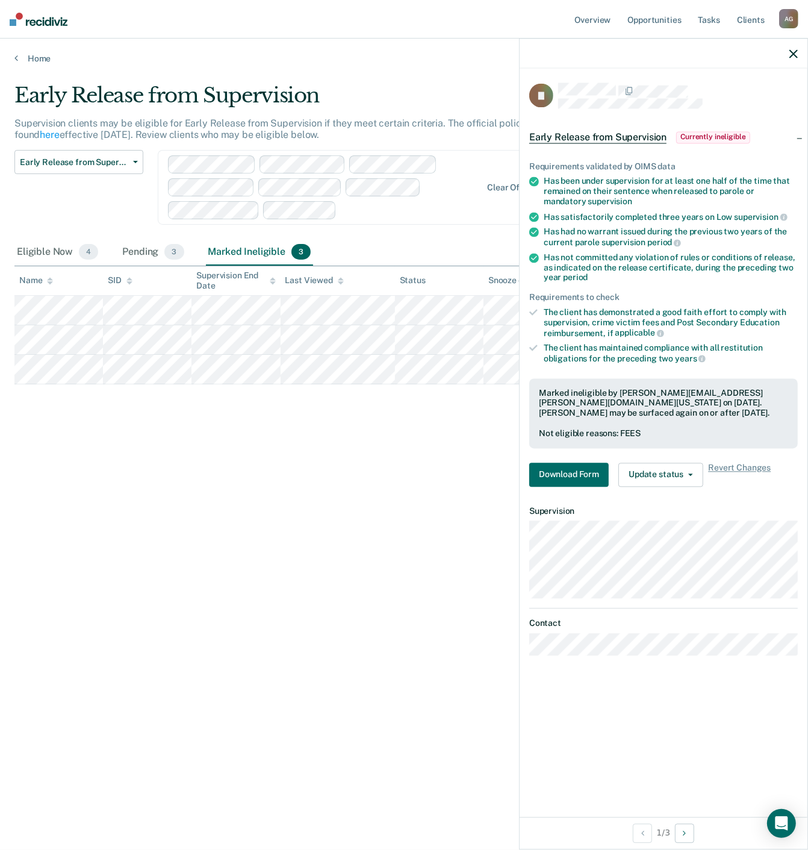
click at [307, 586] on div "Early Release from Supervision Supervision clients may be eligible for Early Re…" at bounding box center [403, 421] width 779 height 676
click at [423, 597] on div "Early Release from Supervision Supervision clients may be eligible for Early Re…" at bounding box center [403, 421] width 779 height 676
click at [423, 612] on div "Early Release from Supervision Supervision clients may be eligible for Early Re…" at bounding box center [403, 421] width 779 height 676
click at [131, 248] on div "Pending 3" at bounding box center [153, 252] width 66 height 26
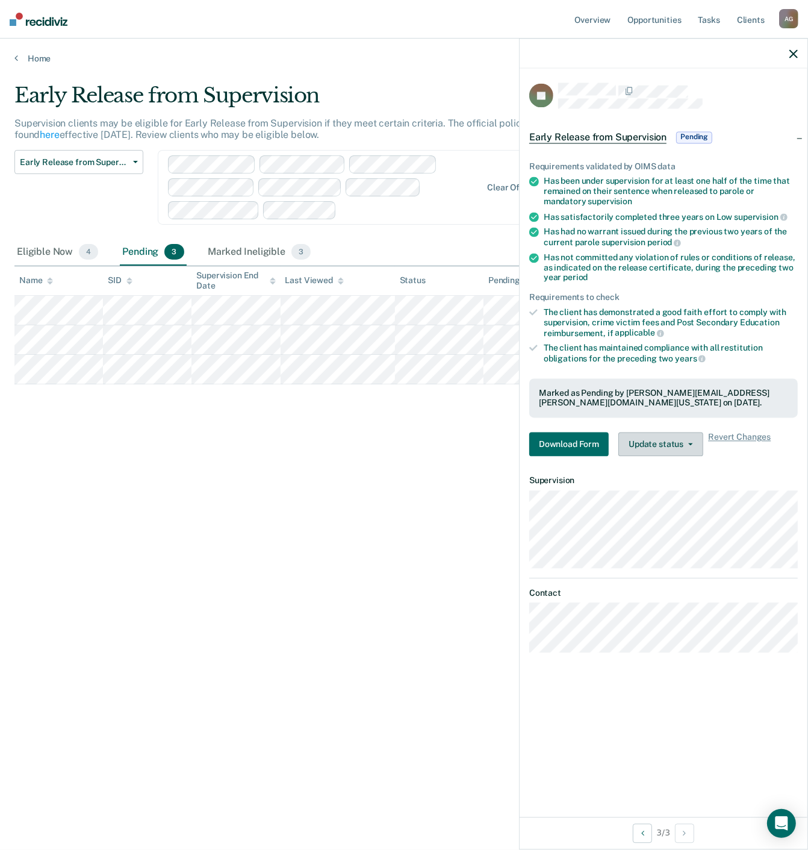
click at [666, 444] on button "Update status" at bounding box center [660, 444] width 85 height 24
click at [744, 735] on div "JP Early Release from Supervision Pending Requirements validated by OIMS data H…" at bounding box center [664, 443] width 288 height 748
click at [721, 723] on div "JP Early Release from Supervision Pending Requirements validated by OIMS data H…" at bounding box center [664, 443] width 288 height 748
drag, startPoint x: 455, startPoint y: 514, endPoint x: 484, endPoint y: 479, distance: 44.9
click at [455, 514] on div "Early Release from Supervision Supervision clients may be eligible for Early Re…" at bounding box center [403, 421] width 779 height 676
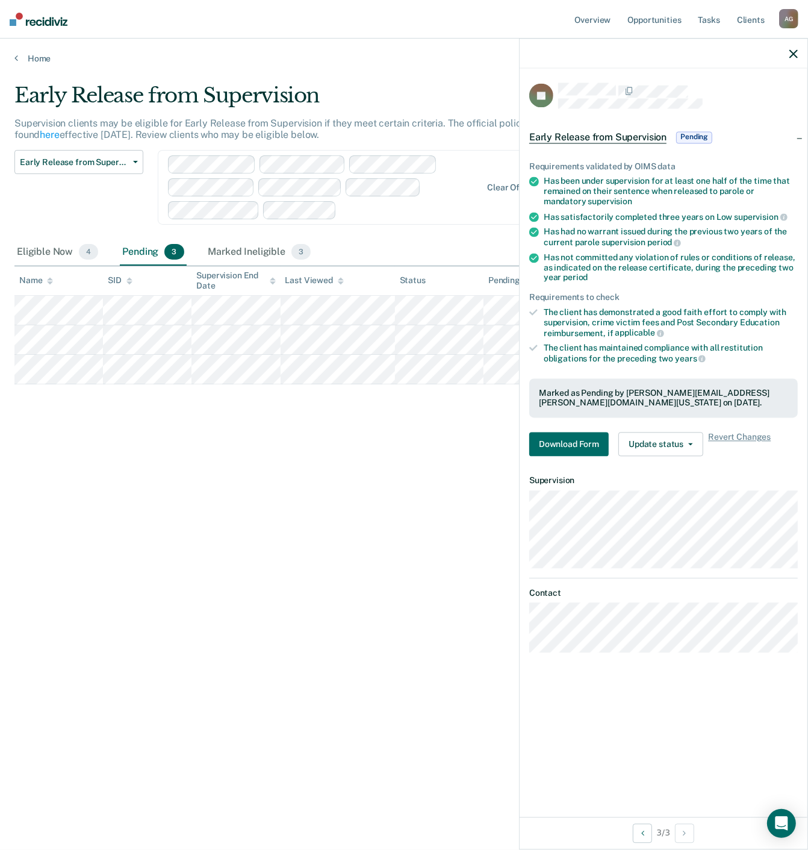
click at [402, 680] on div "Early Release from Supervision Supervision clients may be eligible for Early Re…" at bounding box center [403, 421] width 779 height 676
click at [154, 583] on div "Early Release from Supervision Supervision clients may be eligible for Early Re…" at bounding box center [403, 421] width 779 height 676
drag, startPoint x: 312, startPoint y: 662, endPoint x: 322, endPoint y: 653, distance: 13.2
click at [313, 661] on div "Early Release from Supervision Supervision clients may be eligible for Early Re…" at bounding box center [403, 421] width 779 height 676
click at [540, 441] on button "Download Form" at bounding box center [568, 444] width 79 height 24
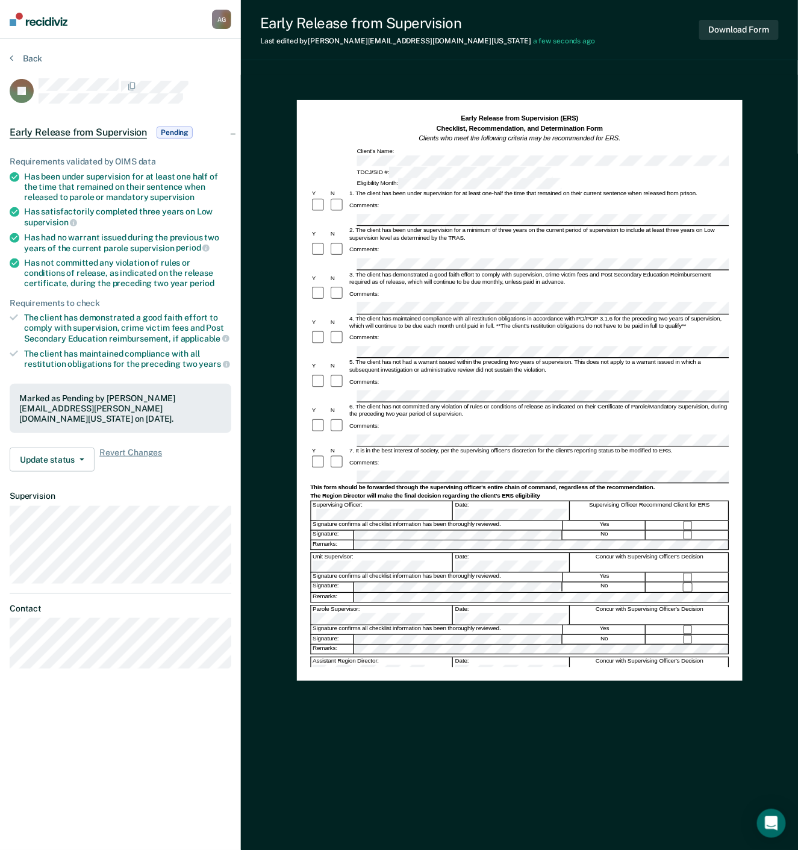
click at [152, 593] on hr at bounding box center [121, 593] width 222 height 1
click at [39, 57] on button "Back" at bounding box center [26, 58] width 33 height 11
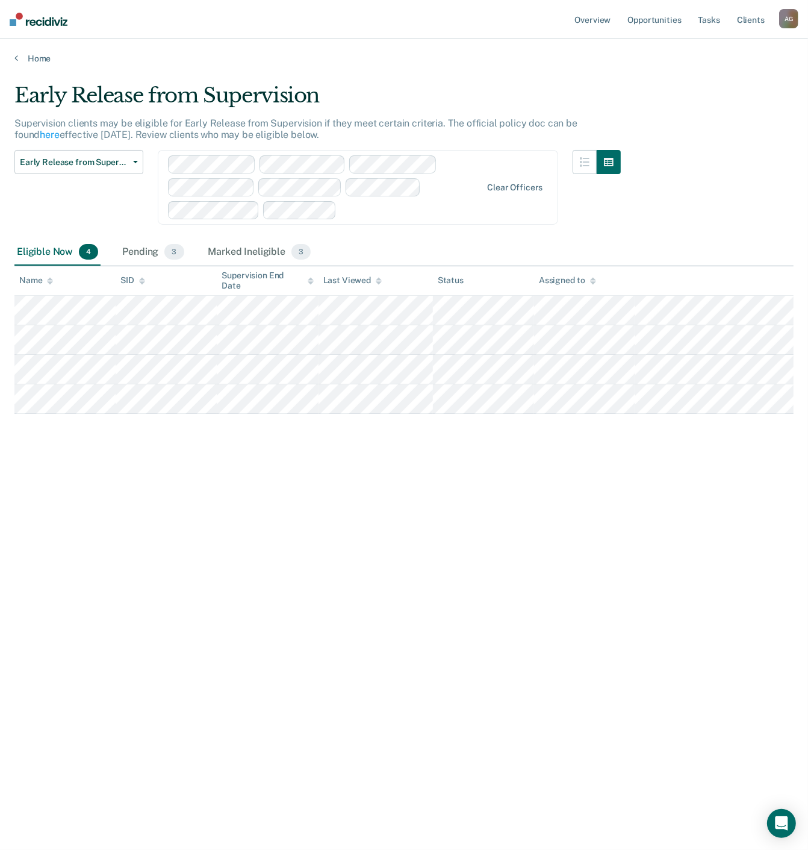
click at [452, 462] on div "Early Release from Supervision Supervision clients may be eligible for Early Re…" at bounding box center [403, 421] width 779 height 676
click at [323, 461] on div "Early Release from Supervision Supervision clients may be eligible for Early Re…" at bounding box center [403, 421] width 779 height 676
click at [298, 417] on div "Early Release from Supervision Supervision clients may be eligible for Early Re…" at bounding box center [403, 421] width 779 height 676
click at [356, 237] on div "Early Release from Supervision Early Release from Supervision Annual Report Sta…" at bounding box center [317, 194] width 606 height 89
